Goal: Task Accomplishment & Management: Complete application form

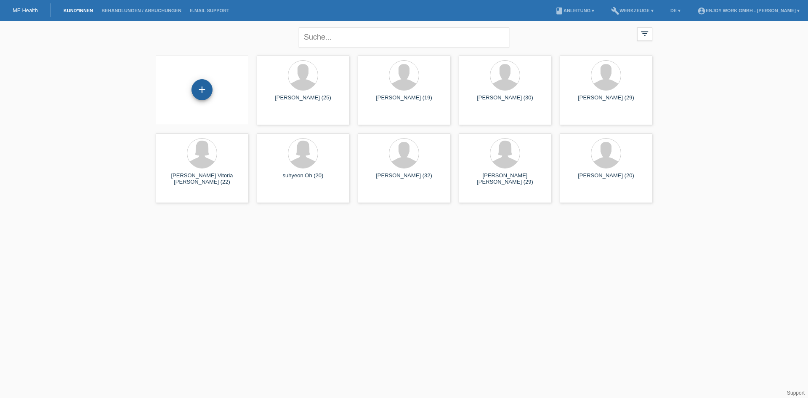
click at [203, 91] on div "+" at bounding box center [202, 89] width 21 height 21
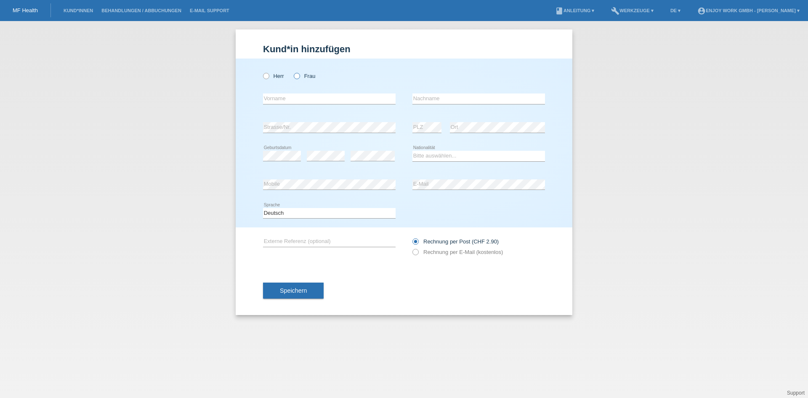
click at [293, 72] on icon at bounding box center [293, 72] width 0 height 0
click at [299, 77] on input "Frau" at bounding box center [296, 75] width 5 height 5
radio input "true"
click at [262, 72] on icon at bounding box center [262, 72] width 0 height 0
click at [265, 76] on input "Herr" at bounding box center [265, 75] width 5 height 5
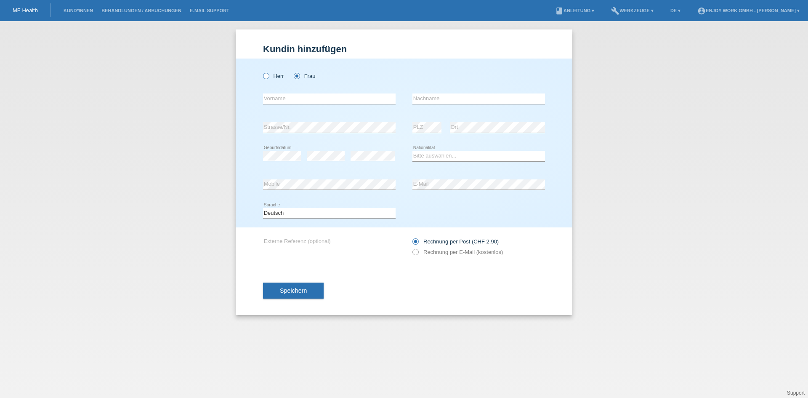
radio input "true"
click at [279, 96] on input "text" at bounding box center [329, 98] width 133 height 11
type input "[PERSON_NAME]"
type input "Mettler"
click at [245, 118] on div "Herr Frau Simone error Vorname C" at bounding box center [404, 143] width 337 height 169
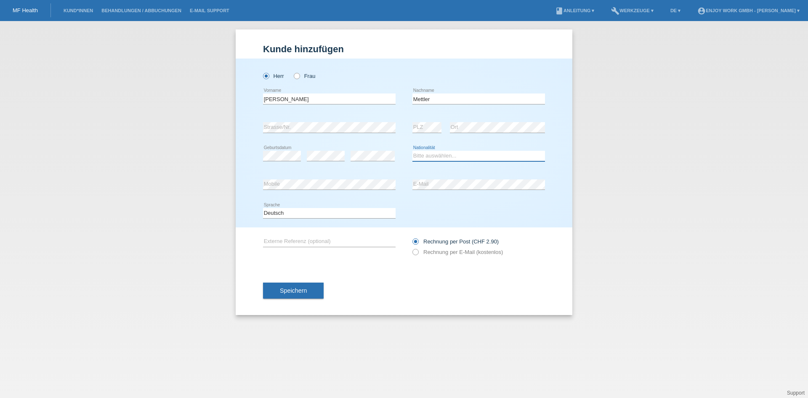
click at [479, 159] on select "Bitte auswählen... Schweiz Deutschland Liechtenstein Österreich ------------ Af…" at bounding box center [479, 156] width 133 height 10
select select "CH"
click at [413, 151] on select "Bitte auswählen... Schweiz Deutschland Liechtenstein Österreich ------------ Af…" at bounding box center [479, 156] width 133 height 10
click at [412, 268] on div "Speichern" at bounding box center [404, 290] width 282 height 49
click at [291, 290] on span "Speichern" at bounding box center [293, 290] width 27 height 7
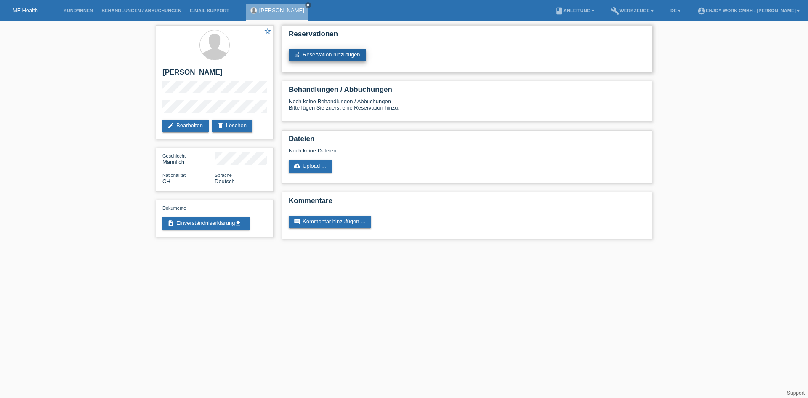
click at [316, 54] on link "post_add Reservation hinzufügen" at bounding box center [327, 55] width 77 height 13
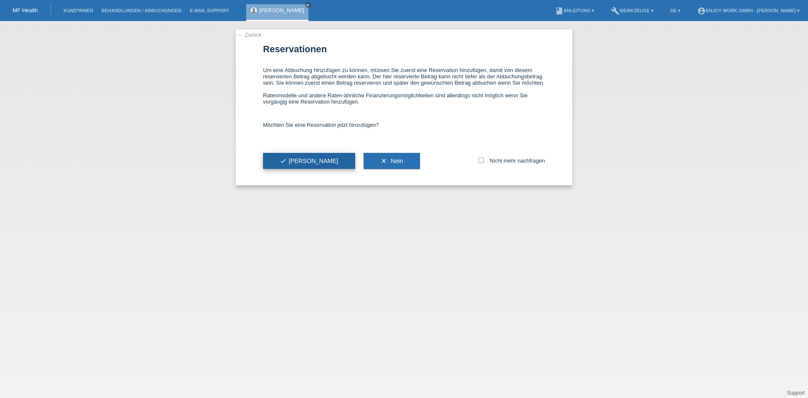
click at [272, 155] on button "check Ja" at bounding box center [309, 161] width 92 height 16
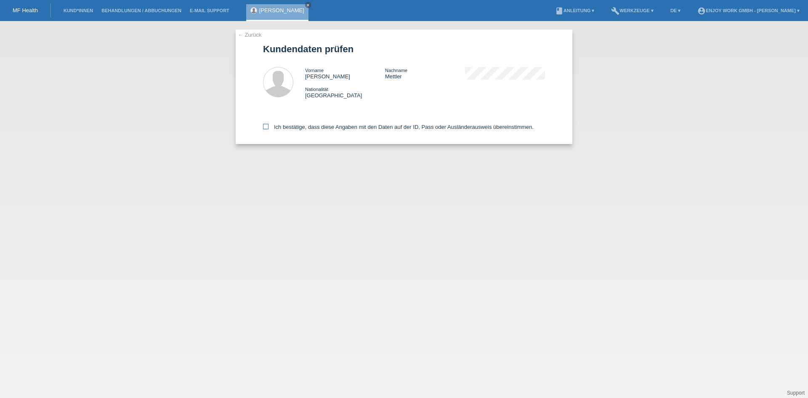
click at [265, 125] on icon at bounding box center [265, 126] width 5 height 5
click at [265, 125] on input "Ich bestätige, dass diese Angaben mit den Daten auf der ID, Pass oder Ausländer…" at bounding box center [265, 126] width 5 height 5
checkbox input "true"
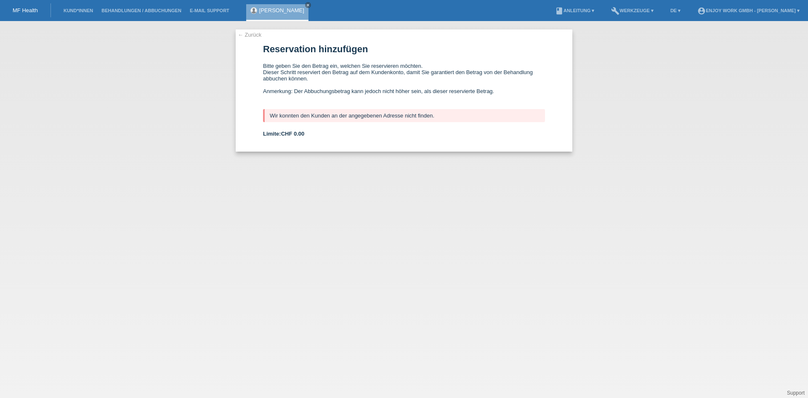
click at [242, 34] on link "← Zurück" at bounding box center [250, 35] width 24 height 6
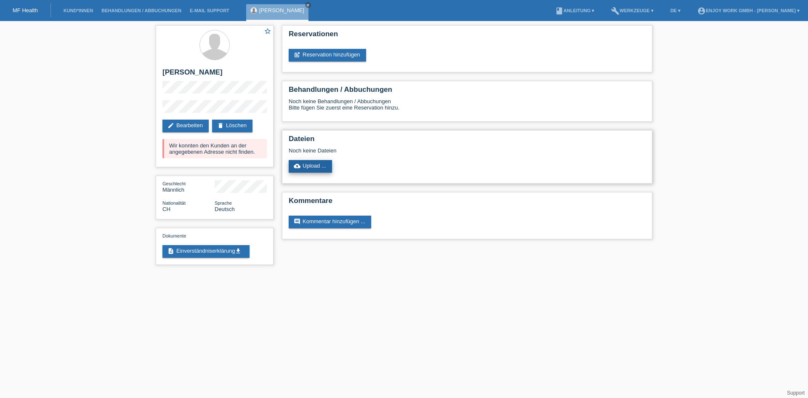
click at [310, 167] on link "cloud_upload Upload ..." at bounding box center [310, 166] width 43 height 13
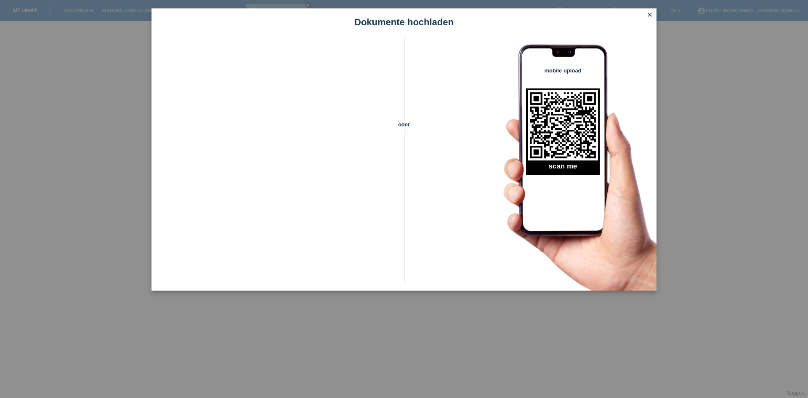
click at [652, 12] on icon "close" at bounding box center [650, 14] width 7 height 7
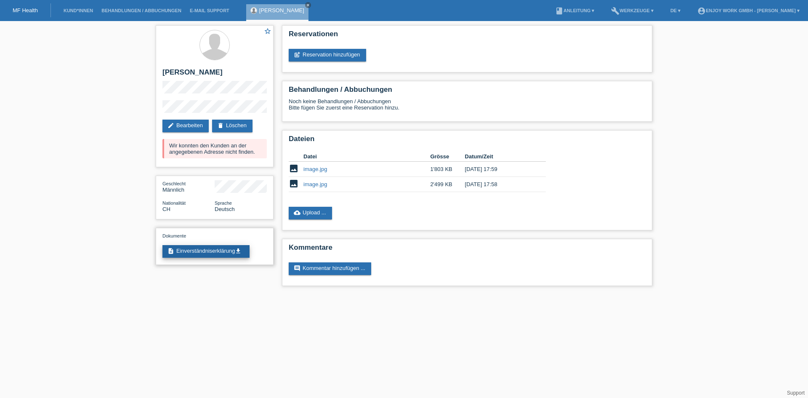
click at [223, 251] on link "description Einverständniserklärung get_app" at bounding box center [205, 251] width 87 height 13
click at [306, 5] on icon "close" at bounding box center [308, 5] width 4 height 4
click at [18, 12] on link "MF Health" at bounding box center [25, 10] width 25 height 6
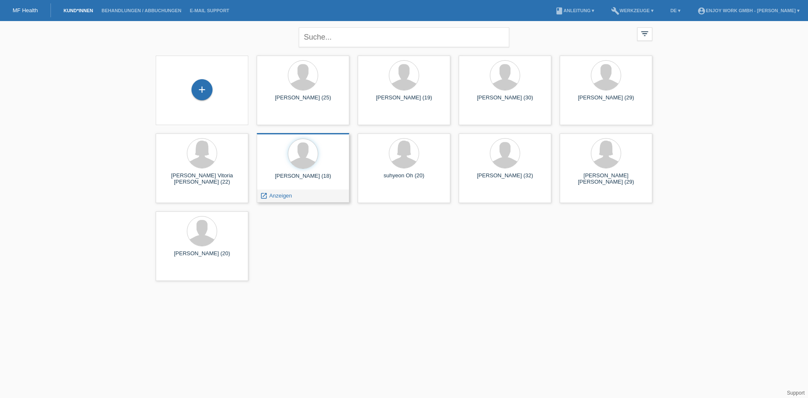
click at [320, 173] on div "Simone Mettler (18)" at bounding box center [302, 179] width 79 height 13
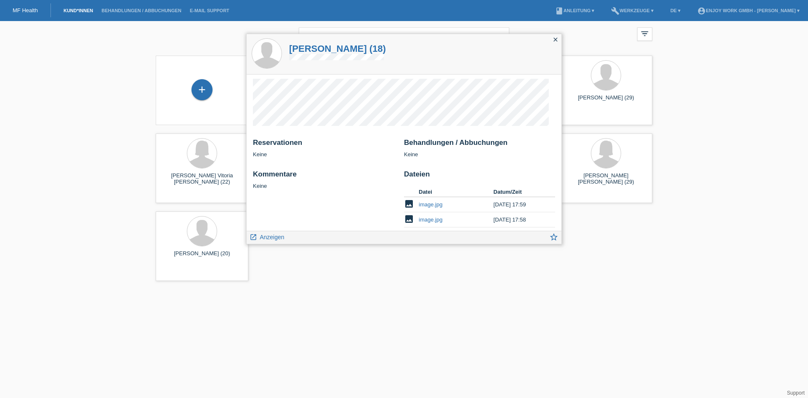
click at [559, 37] on div "close" at bounding box center [556, 40] width 12 height 12
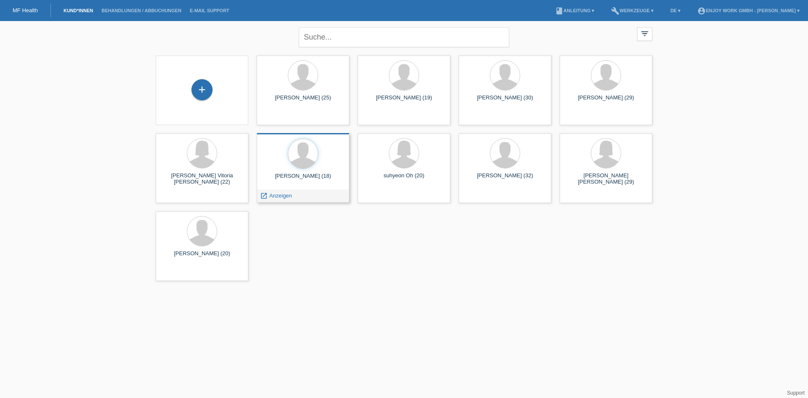
click at [308, 197] on div "launch Anzeigen" at bounding box center [303, 195] width 92 height 13
click at [283, 198] on span "Anzeigen" at bounding box center [280, 195] width 23 height 6
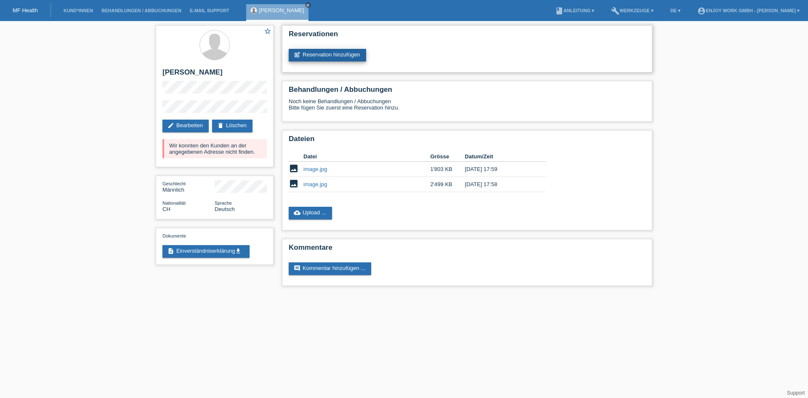
click at [340, 55] on link "post_add Reservation hinzufügen" at bounding box center [327, 55] width 77 height 13
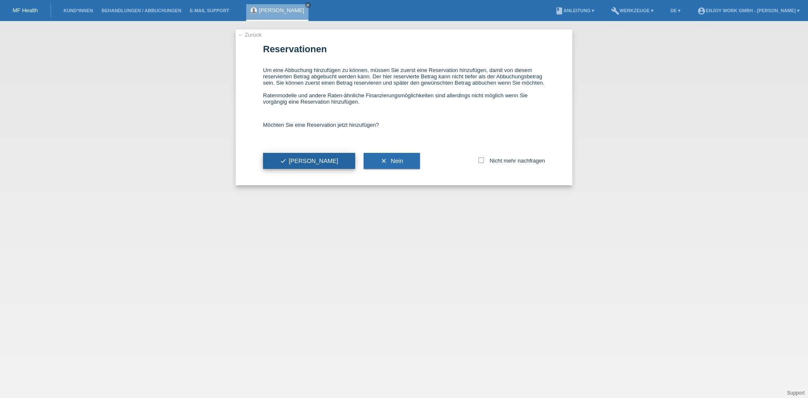
click at [293, 159] on span "check Ja" at bounding box center [309, 160] width 59 height 7
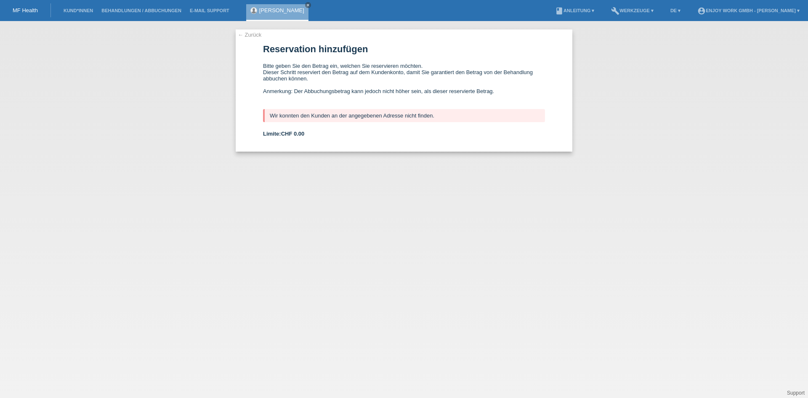
click at [254, 35] on link "← Zurück" at bounding box center [250, 35] width 24 height 6
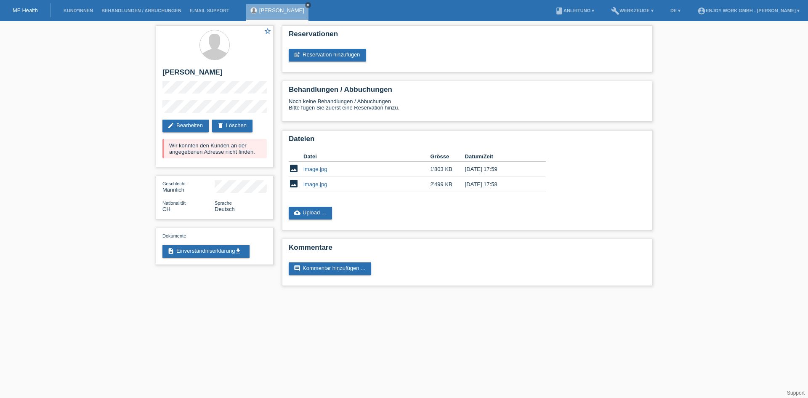
click at [306, 4] on icon "close" at bounding box center [308, 5] width 4 height 4
